Goal: Task Accomplishment & Management: Manage account settings

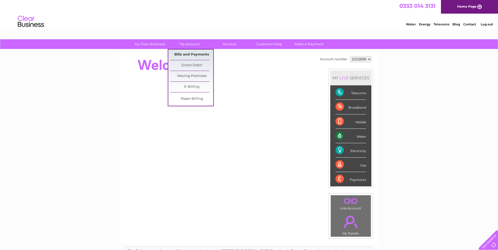
click at [191, 53] on link "Bills and Payments" at bounding box center [191, 54] width 43 height 10
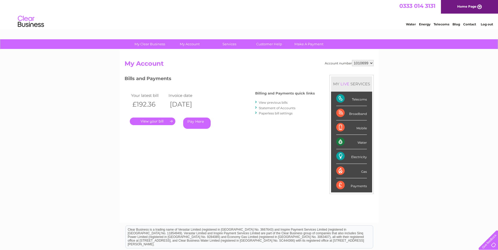
click at [161, 122] on link "." at bounding box center [152, 121] width 45 height 8
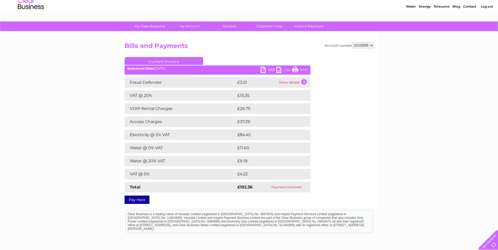
scroll to position [18, 0]
drag, startPoint x: 502, startPoint y: 70, endPoint x: 502, endPoint y: 94, distance: 24.3
click at [497, 106] on html "My Clear Business Login Details My Details My Preferences Link Account My Accou…" at bounding box center [249, 141] width 498 height 318
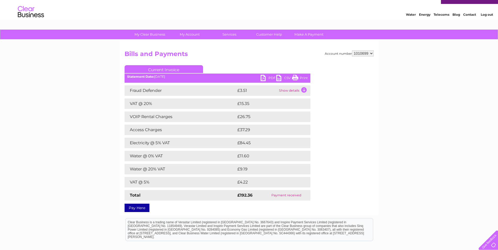
scroll to position [0, 0]
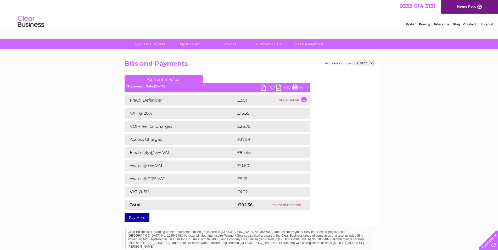
click at [301, 87] on link "Print" at bounding box center [300, 88] width 16 height 8
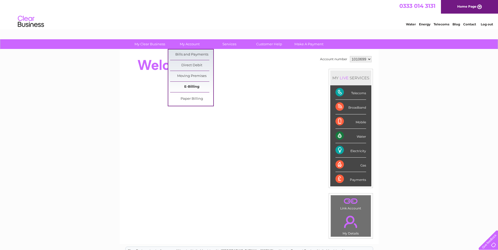
click at [200, 86] on link "E-Billing" at bounding box center [191, 87] width 43 height 10
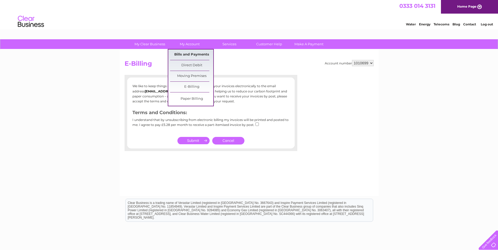
click at [193, 51] on link "Bills and Payments" at bounding box center [191, 54] width 43 height 10
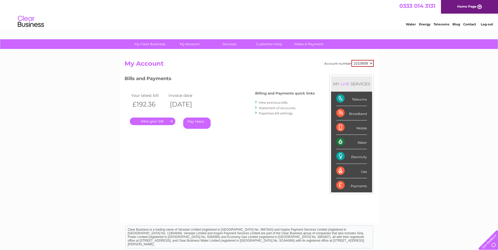
click at [271, 102] on link "View previous bills" at bounding box center [273, 102] width 29 height 4
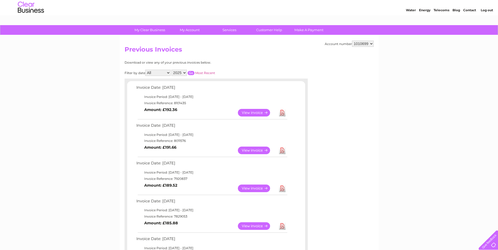
scroll to position [14, 0]
drag, startPoint x: 497, startPoint y: 93, endPoint x: 502, endPoint y: 104, distance: 12.1
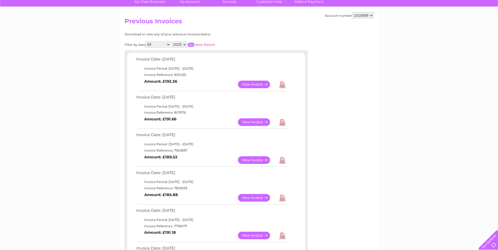
scroll to position [0, 0]
